Goal: Task Accomplishment & Management: Use online tool/utility

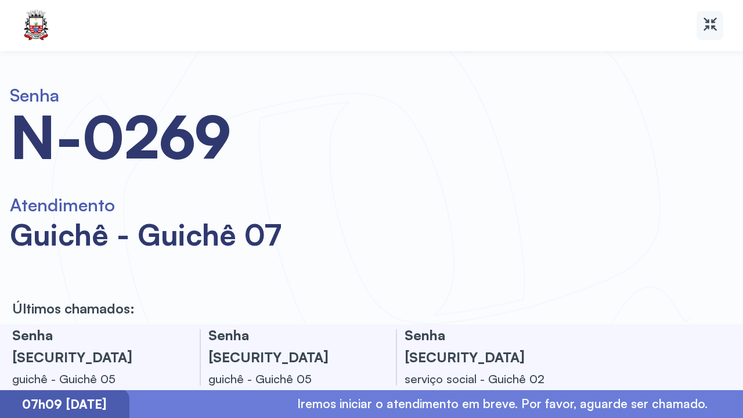
click at [715, 35] on div at bounding box center [710, 25] width 27 height 29
click at [717, 16] on icon at bounding box center [710, 24] width 17 height 17
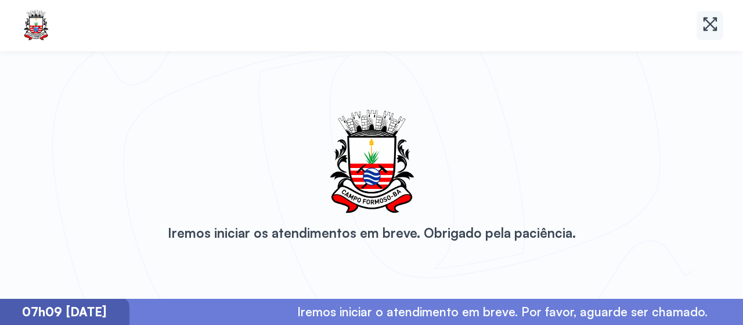
click at [708, 19] on icon at bounding box center [710, 24] width 17 height 17
